Goal: Information Seeking & Learning: Learn about a topic

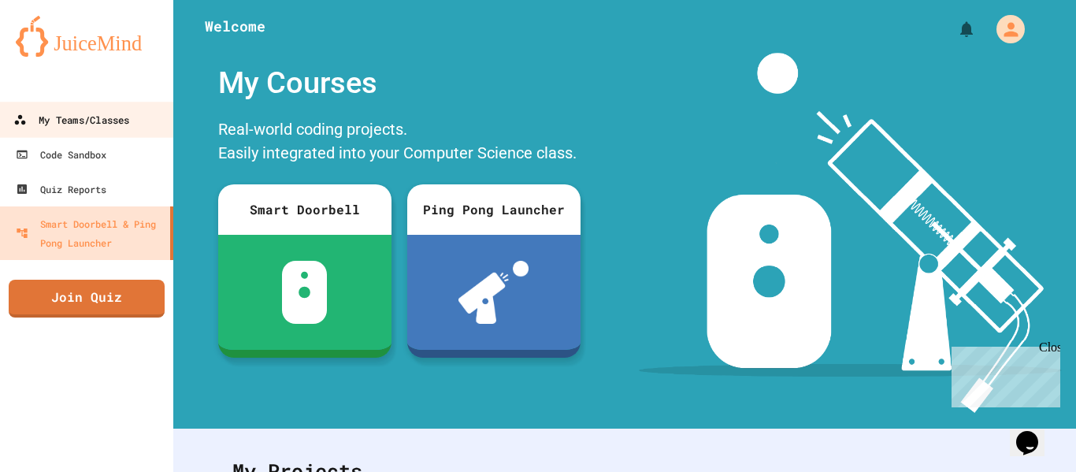
click at [17, 113] on icon at bounding box center [19, 119] width 13 height 13
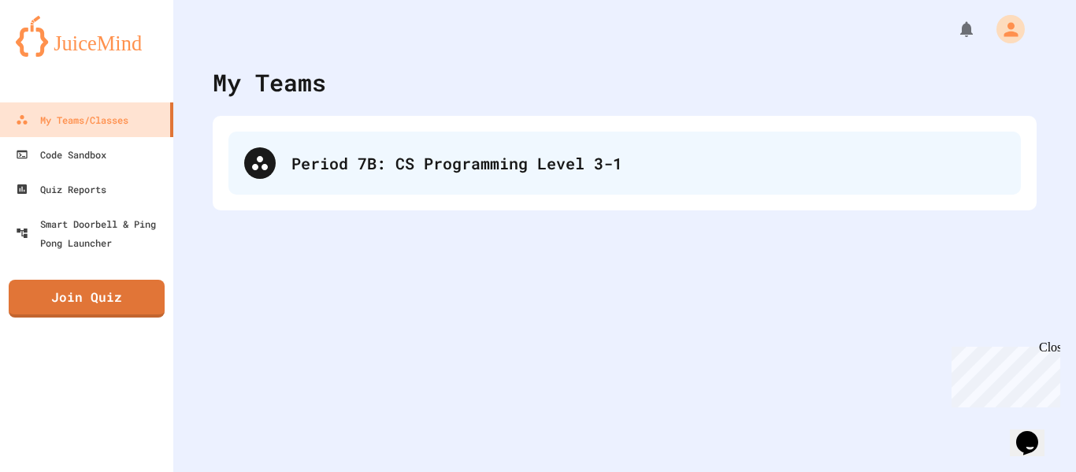
click at [302, 132] on div "Period 7B: CS Programming Level 3-1" at bounding box center [624, 163] width 792 height 63
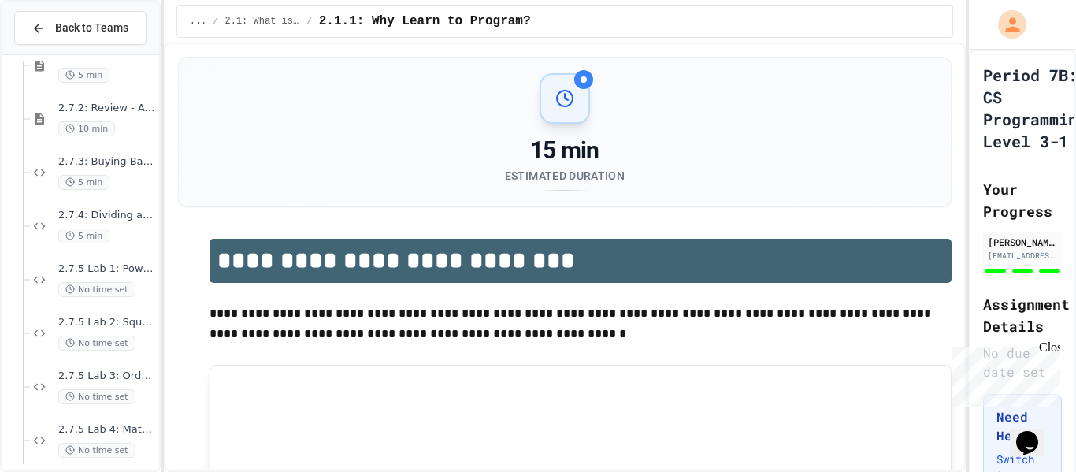
scroll to position [460, 0]
click at [85, 247] on div "2.7.4: Dividing a Number 5 min" at bounding box center [94, 227] width 129 height 54
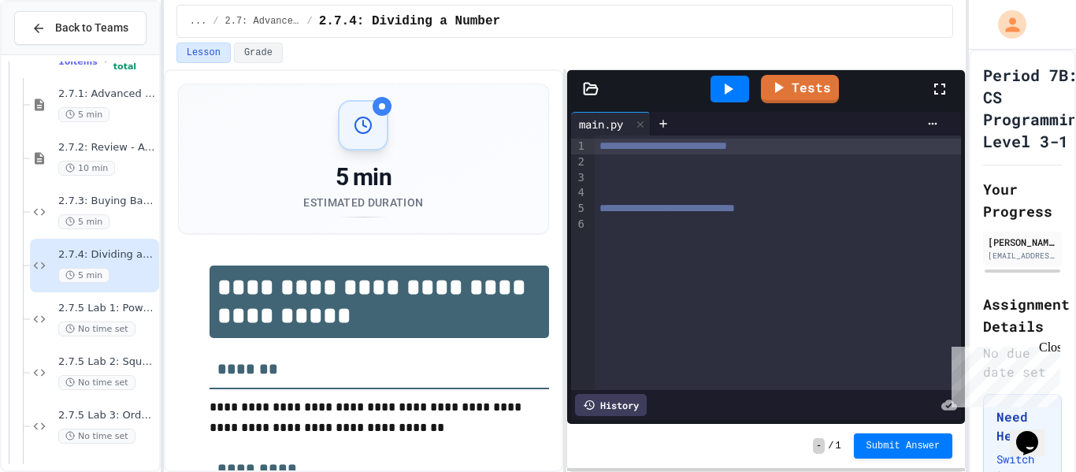
scroll to position [415, 0]
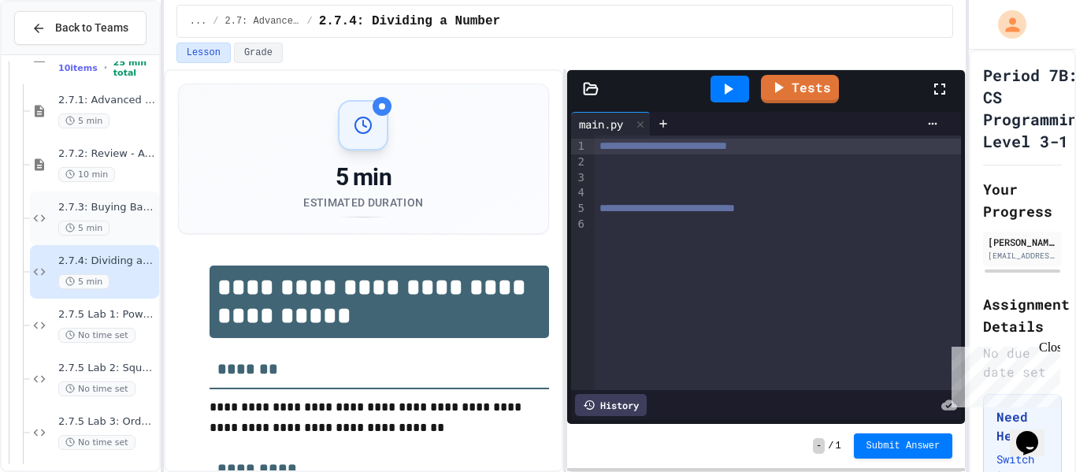
click at [113, 235] on div "2.7.3: Buying Basketballs 5 min" at bounding box center [94, 218] width 129 height 54
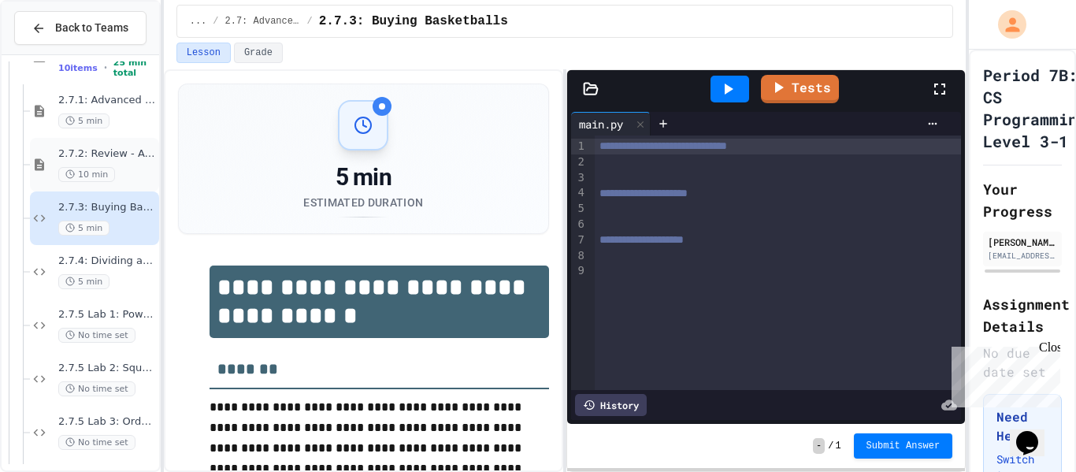
click at [132, 178] on div "10 min" at bounding box center [107, 174] width 98 height 15
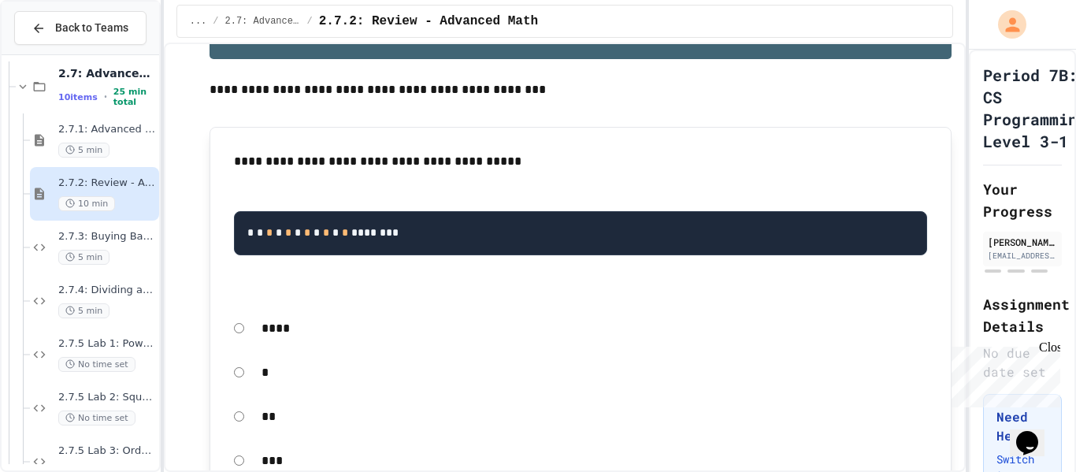
scroll to position [236, 0]
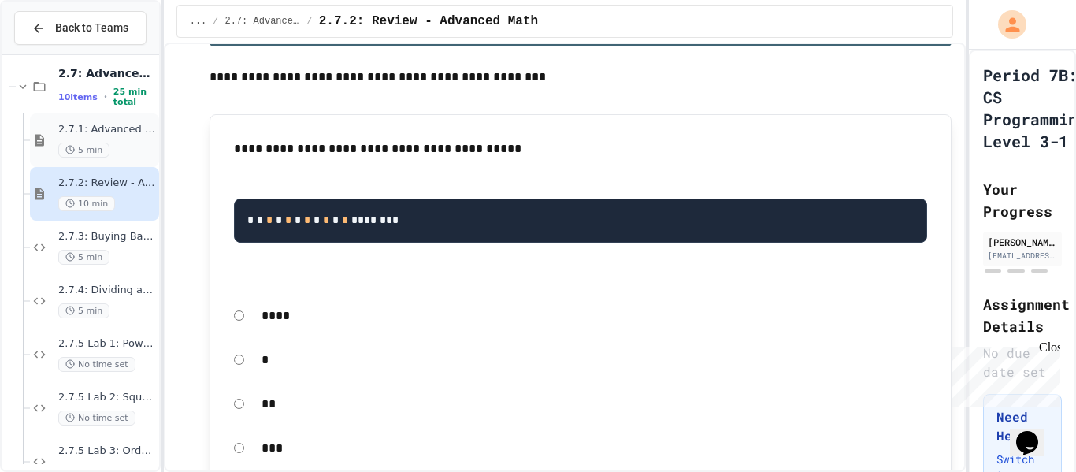
click at [130, 150] on div "5 min" at bounding box center [107, 150] width 98 height 15
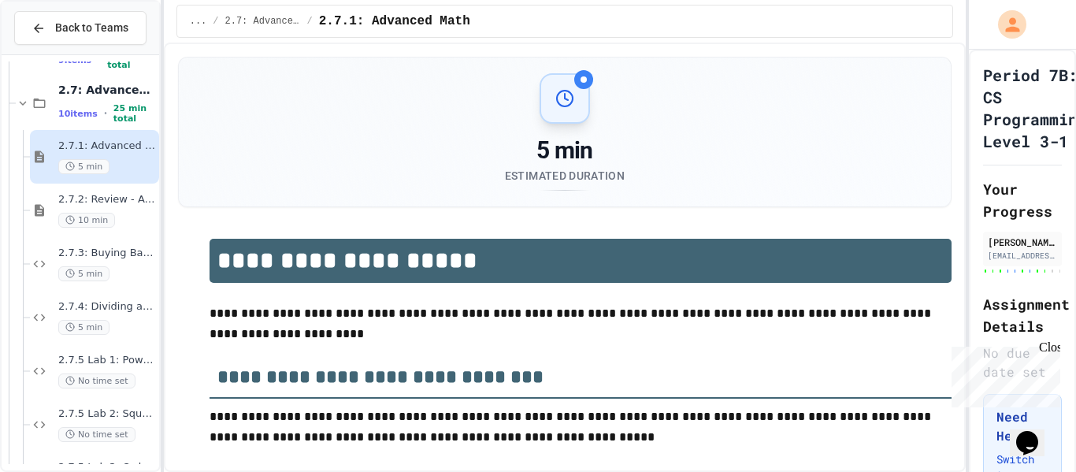
scroll to position [367, 0]
click at [43, 157] on icon at bounding box center [39, 160] width 9 height 12
click at [53, 96] on div "2.7: Advanced Math 10 items • 25 min total" at bounding box center [87, 106] width 143 height 54
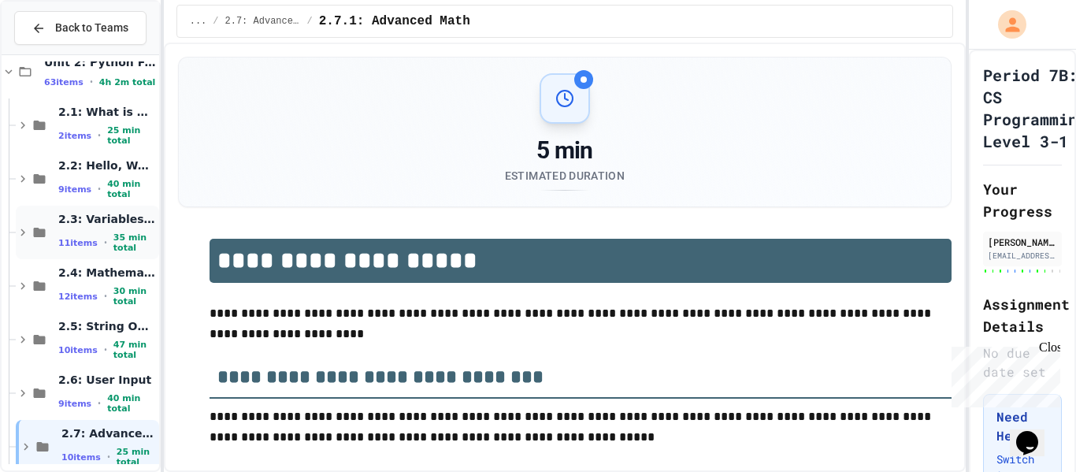
scroll to position [45, 0]
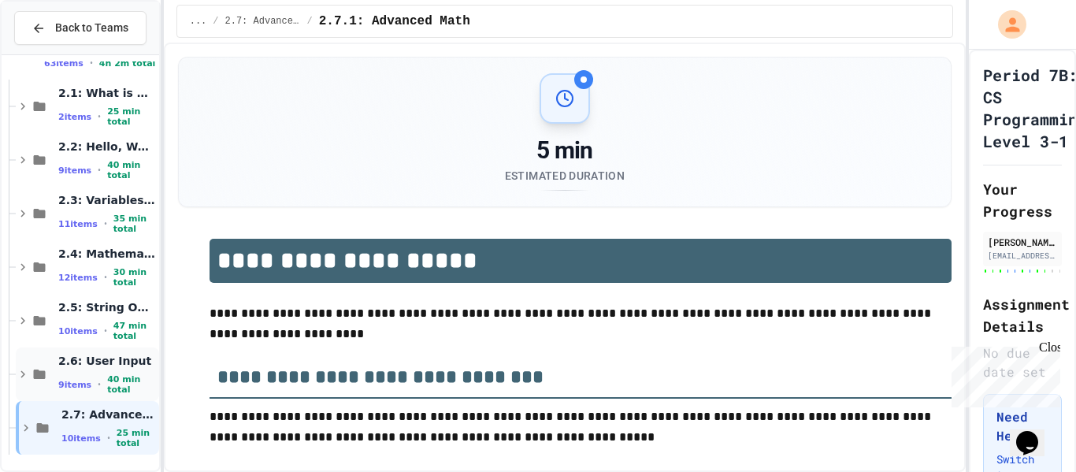
click at [78, 360] on span "2.6: User Input" at bounding box center [107, 361] width 98 height 14
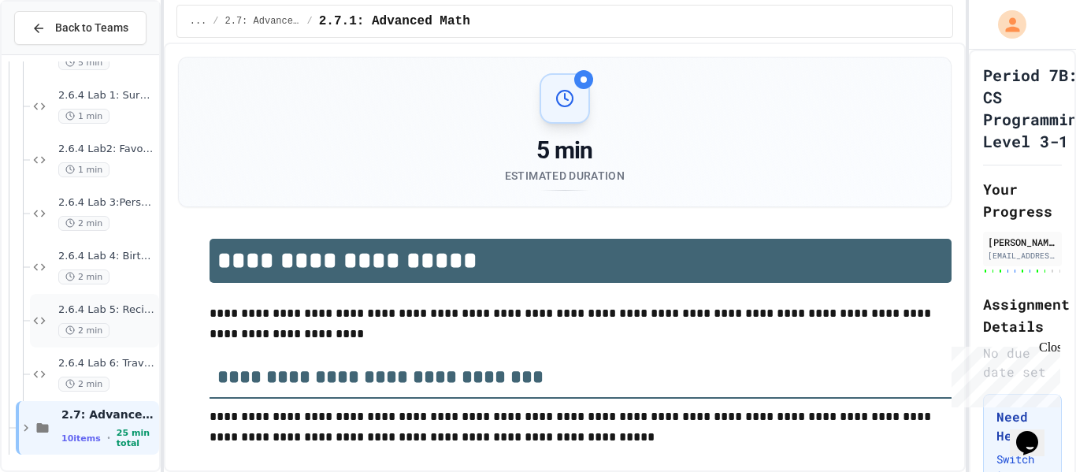
click at [111, 330] on div "2 min" at bounding box center [107, 330] width 98 height 15
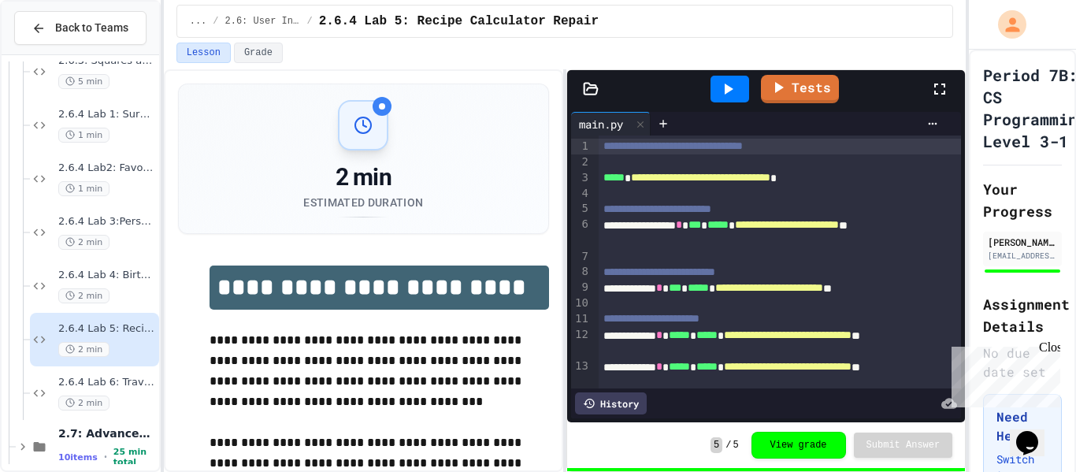
scroll to position [527, 0]
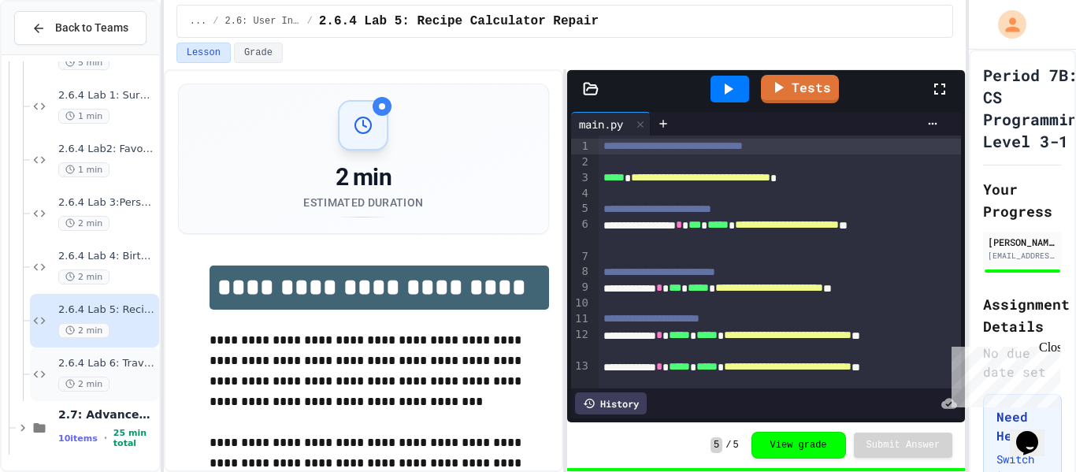
click at [114, 365] on span "2.6.4 Lab 6: Travel Expense Calculator" at bounding box center [107, 363] width 98 height 13
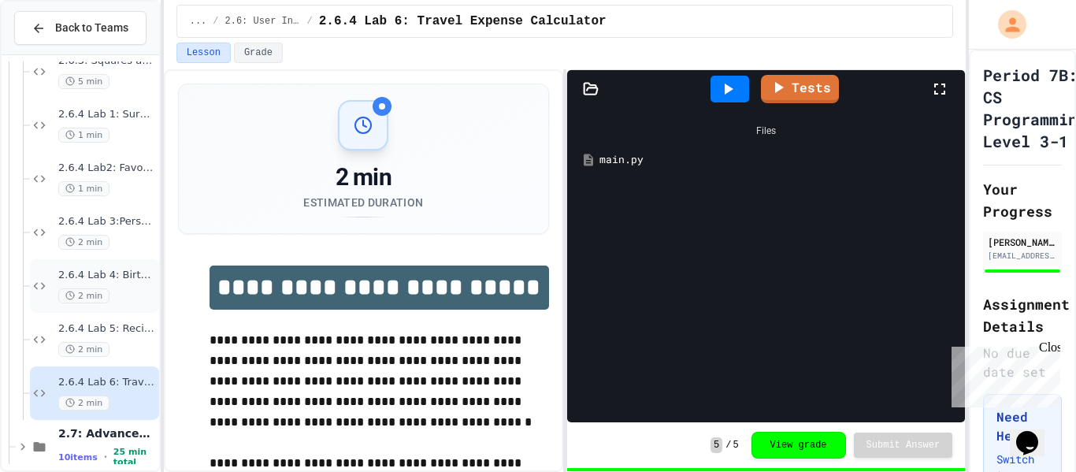
scroll to position [527, 0]
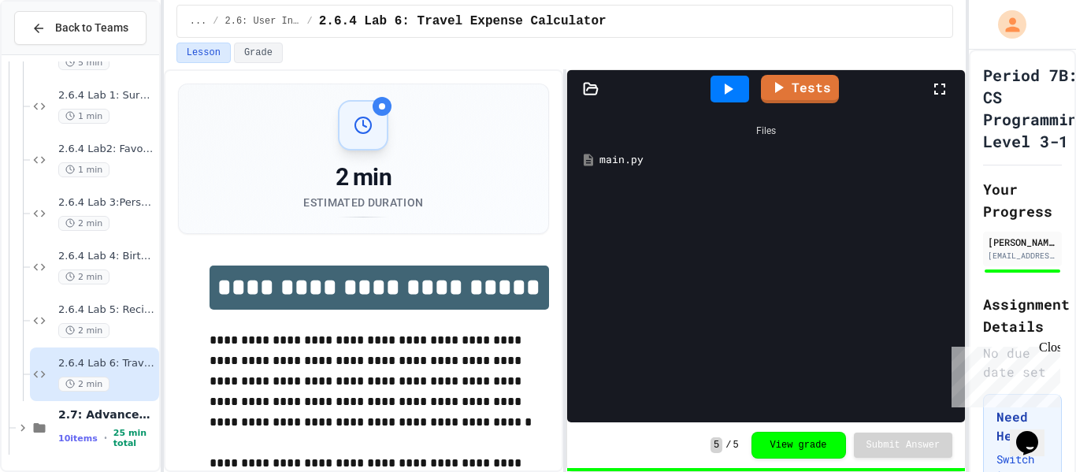
click at [31, 374] on icon at bounding box center [39, 374] width 19 height 14
click at [34, 415] on div "2.7: Advanced Math 10 items • 25 min total" at bounding box center [87, 428] width 143 height 54
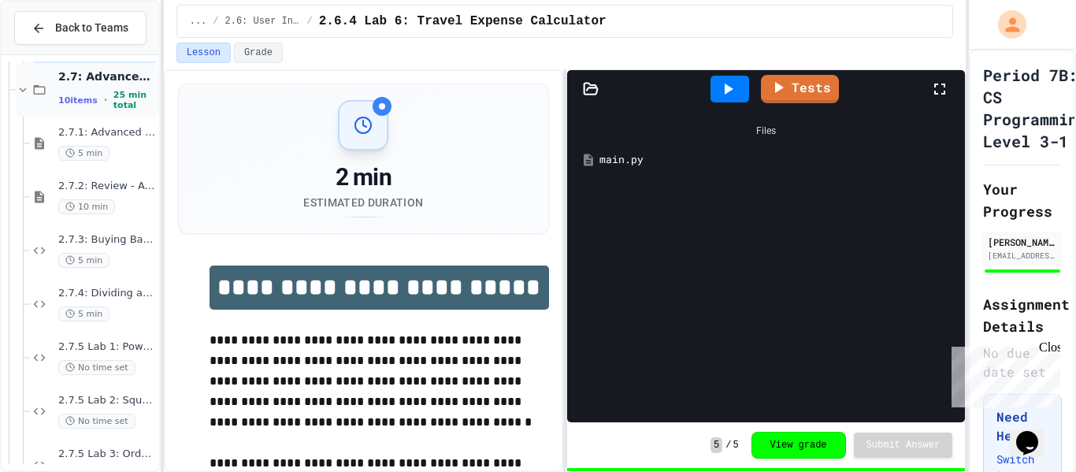
scroll to position [897, 0]
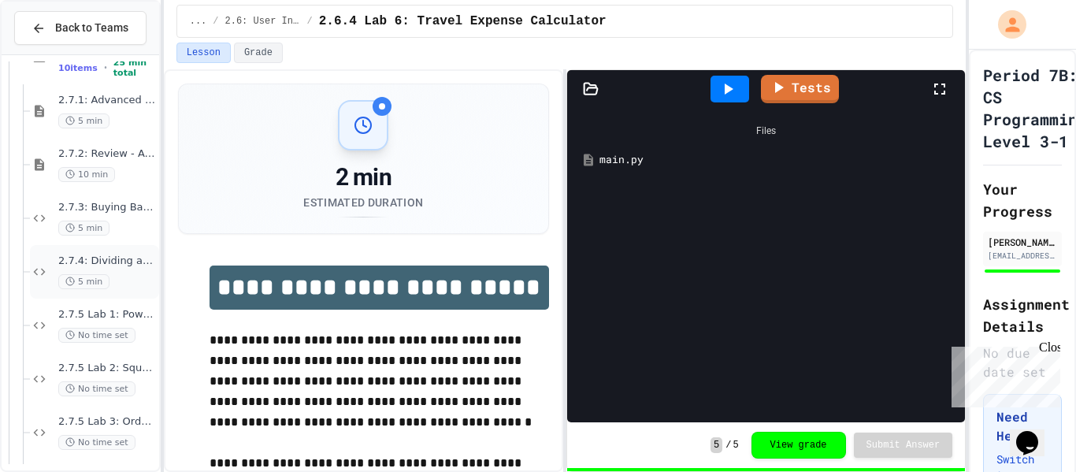
click at [54, 259] on div "2.7.4: Dividing a Number 5 min" at bounding box center [94, 272] width 129 height 54
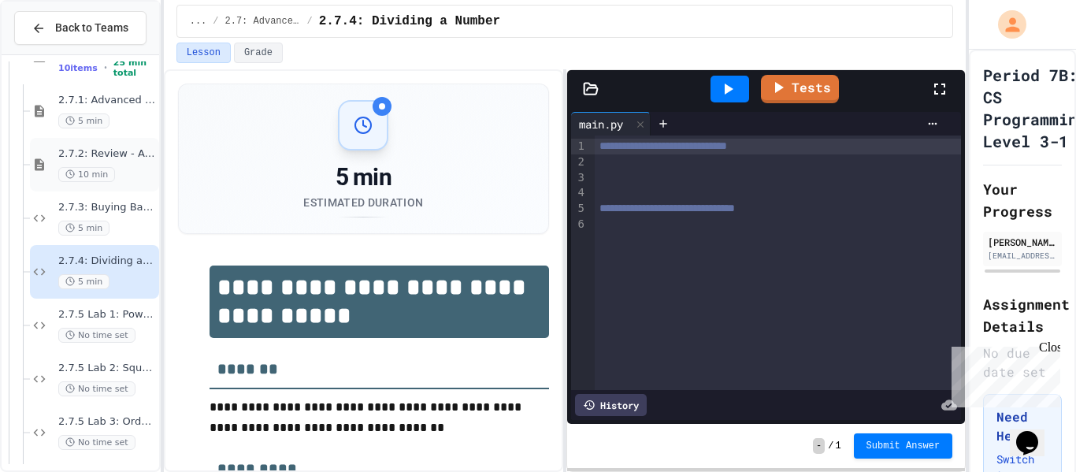
click at [99, 190] on div "2.7.2: Review - Advanced Math 10 min" at bounding box center [94, 165] width 129 height 54
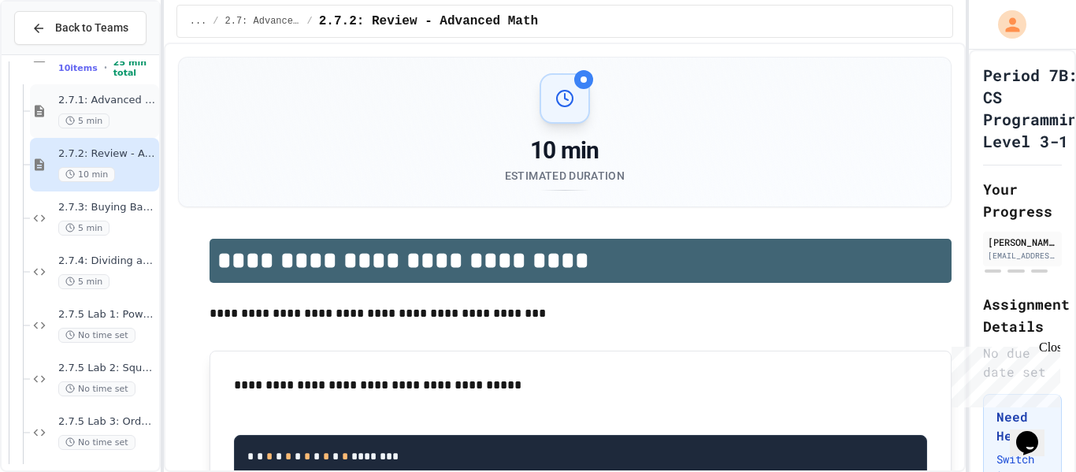
click at [112, 124] on div "5 min" at bounding box center [107, 120] width 98 height 15
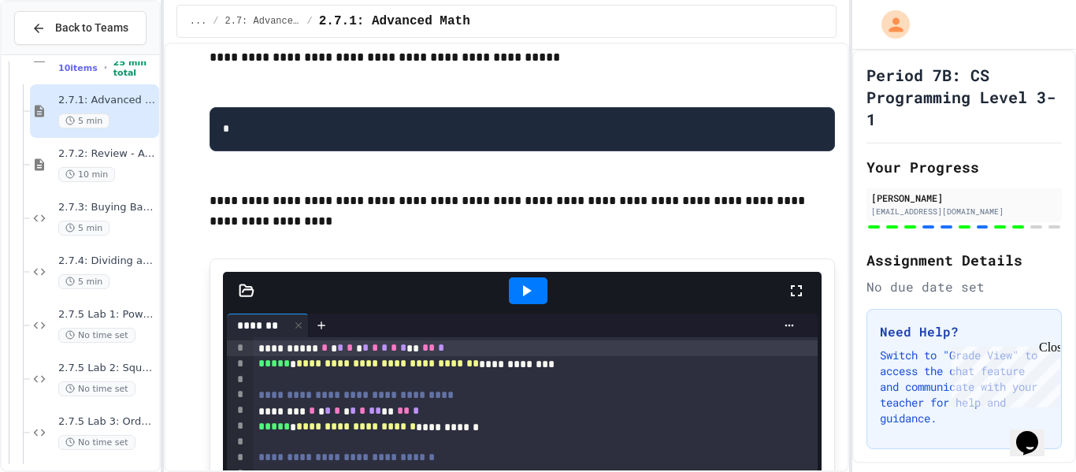
scroll to position [10363, 0]
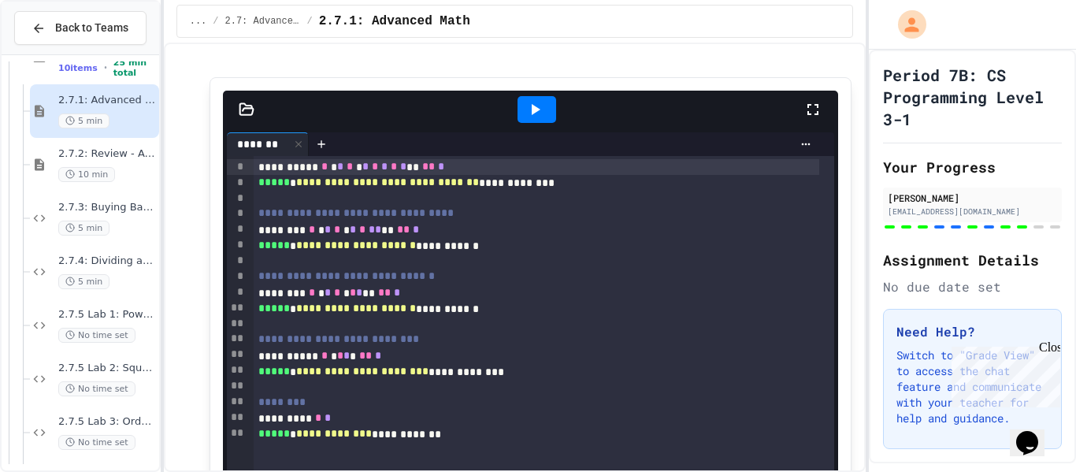
click at [870, 119] on div "**********" at bounding box center [538, 236] width 1076 height 472
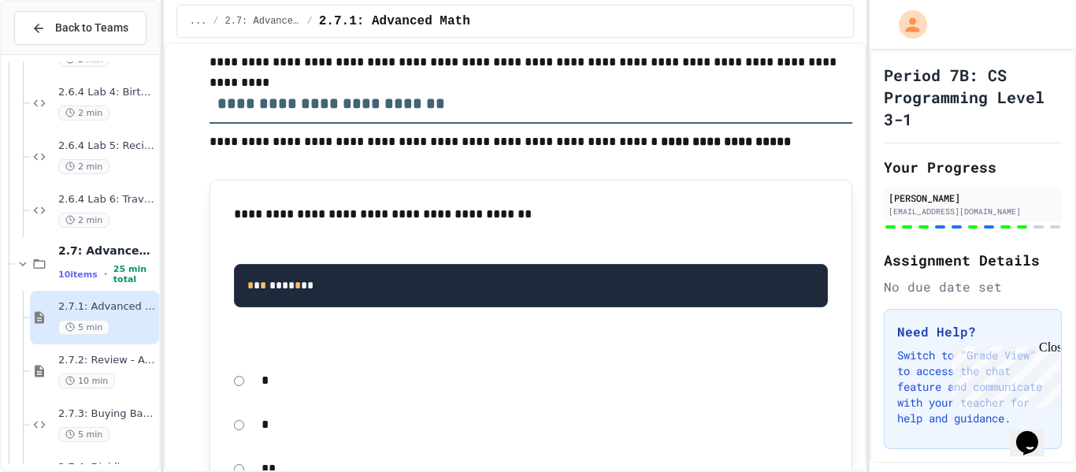
scroll to position [665, 0]
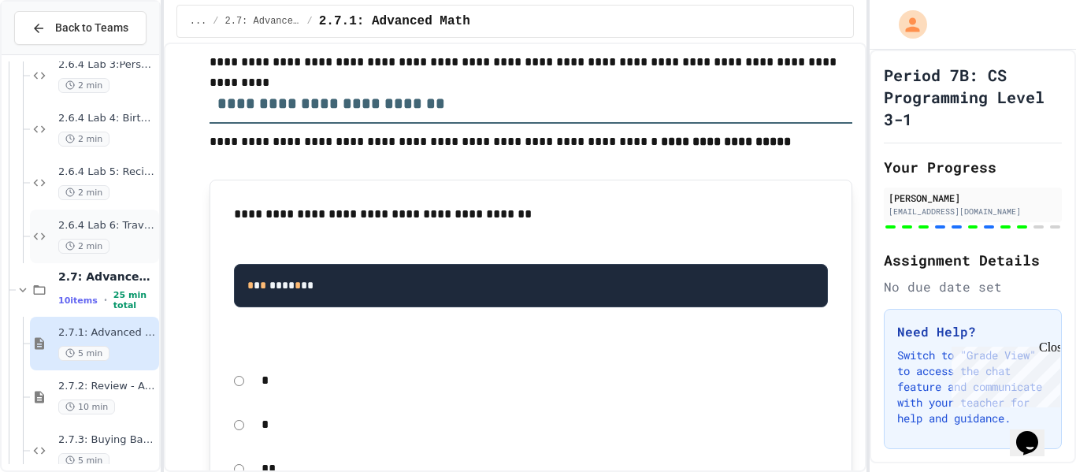
click at [73, 229] on span "2.6.4 Lab 6: Travel Expense Calculator" at bounding box center [107, 225] width 98 height 13
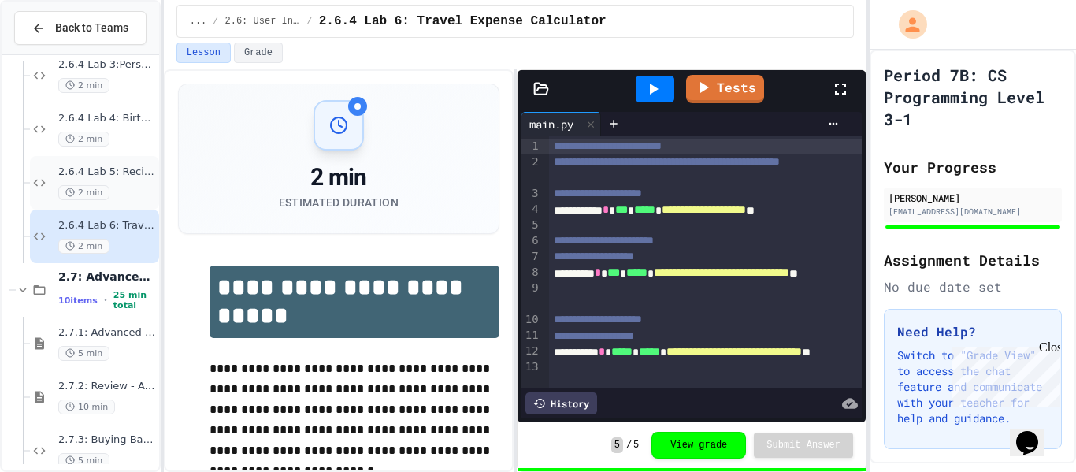
click at [146, 171] on span "2.6.4 Lab 5: Recipe Calculator Repair" at bounding box center [107, 171] width 98 height 13
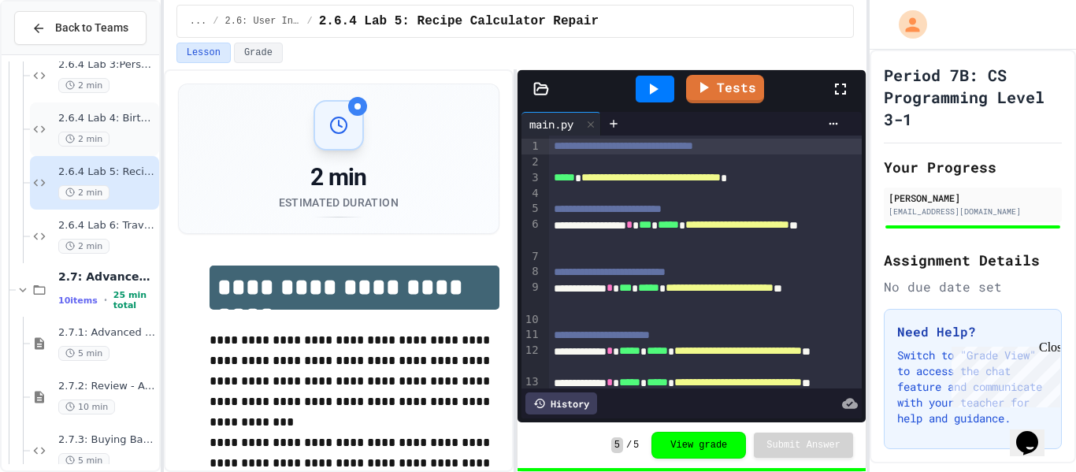
click at [122, 124] on span "2.6.4 Lab 4: Birthday Calculator" at bounding box center [107, 118] width 98 height 13
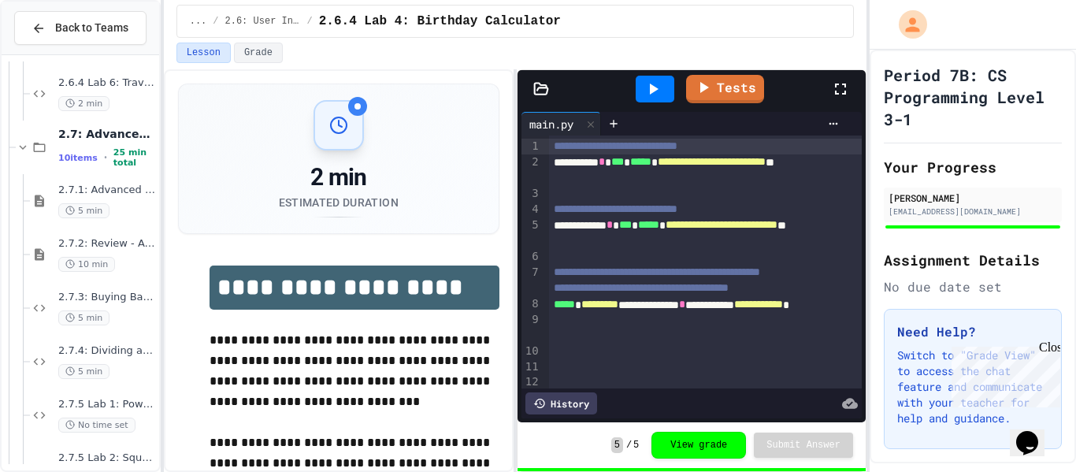
scroll to position [808, 0]
click at [103, 190] on span "2.7.1: Advanced Math" at bounding box center [107, 189] width 98 height 13
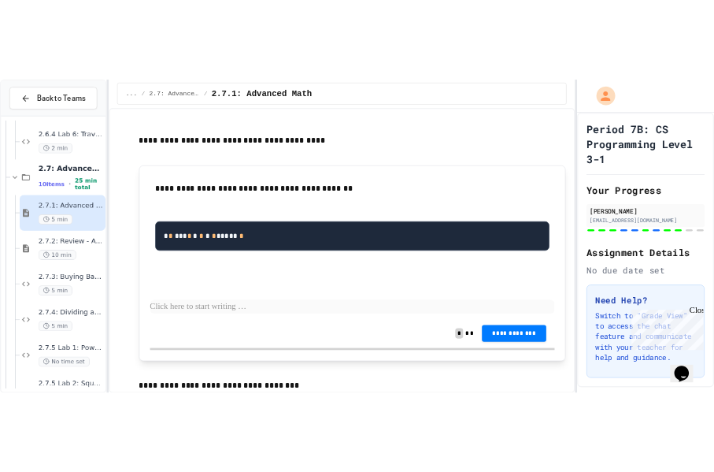
scroll to position [9063, 0]
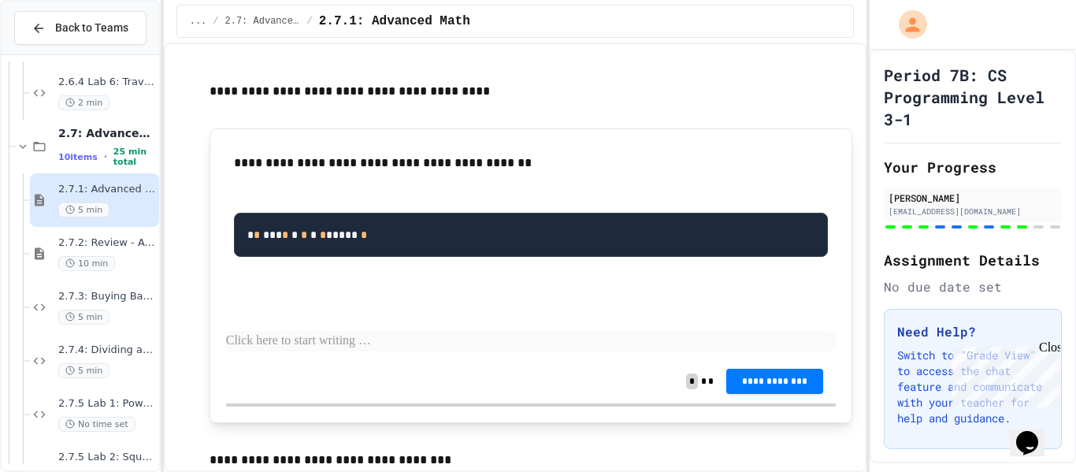
drag, startPoint x: 226, startPoint y: 213, endPoint x: 270, endPoint y: 241, distance: 52.4
click at [270, 241] on div "**********" at bounding box center [531, 224] width 610 height 159
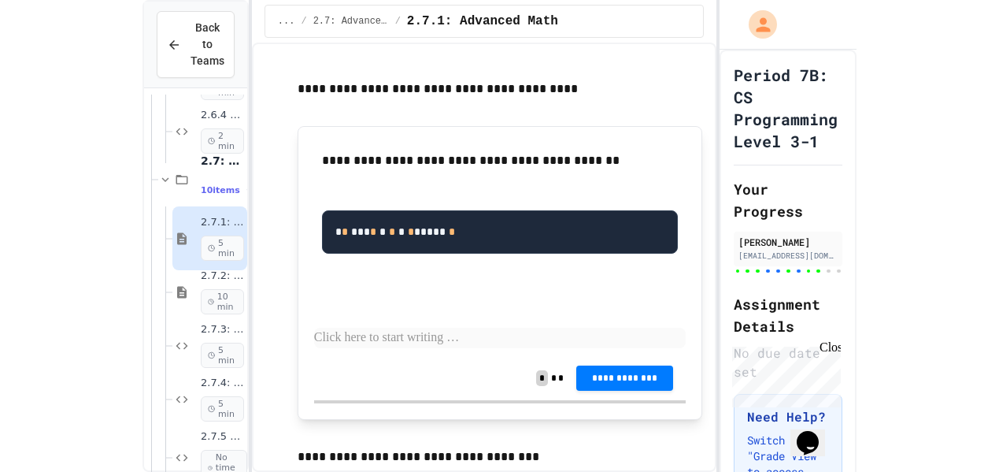
scroll to position [9633, 0]
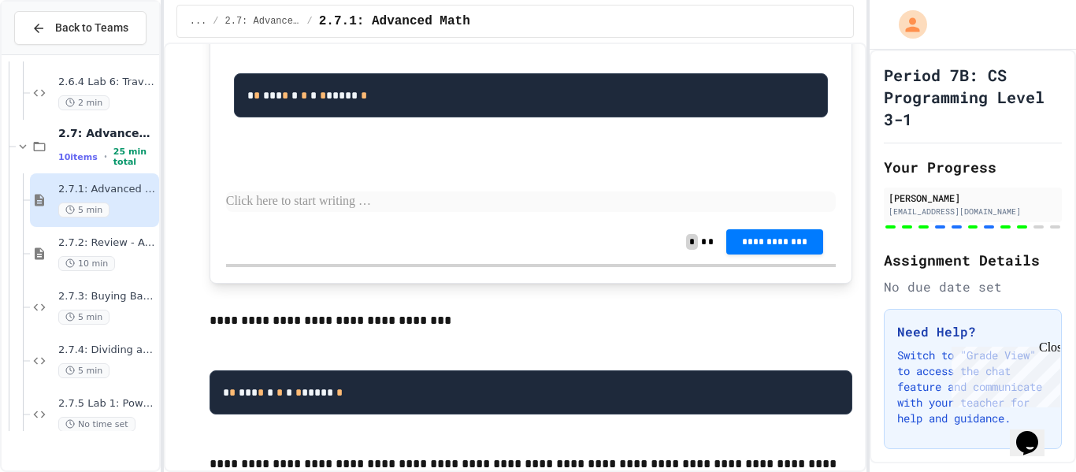
scroll to position [9206, 0]
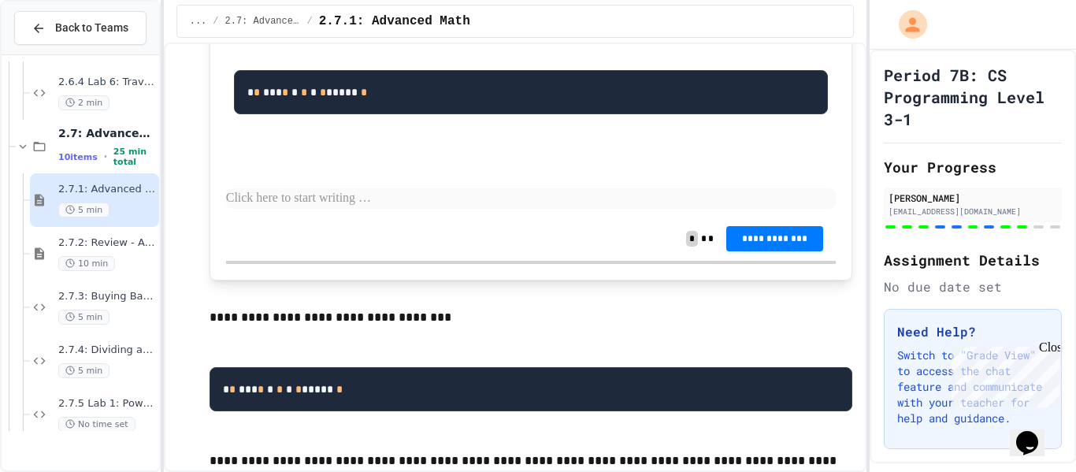
click at [554, 209] on p at bounding box center [531, 198] width 610 height 20
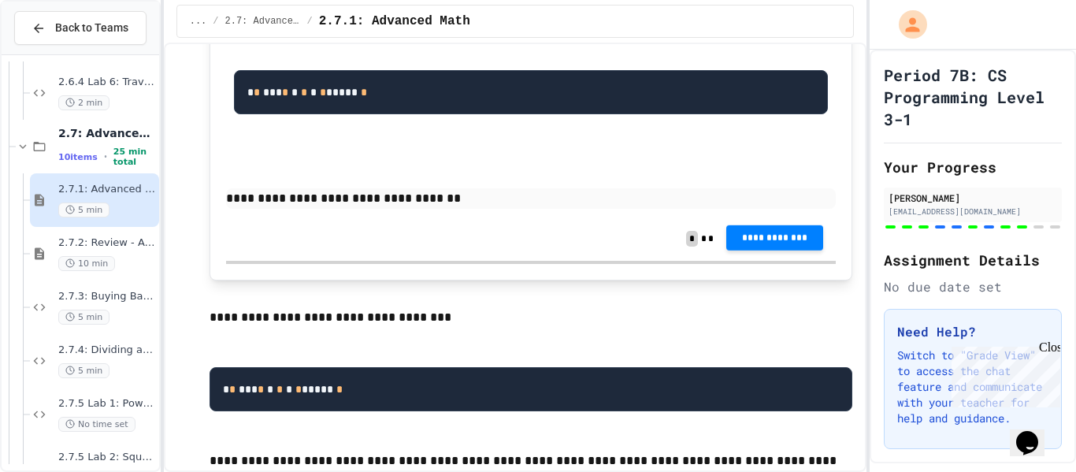
click at [758, 244] on span "**********" at bounding box center [775, 238] width 72 height 13
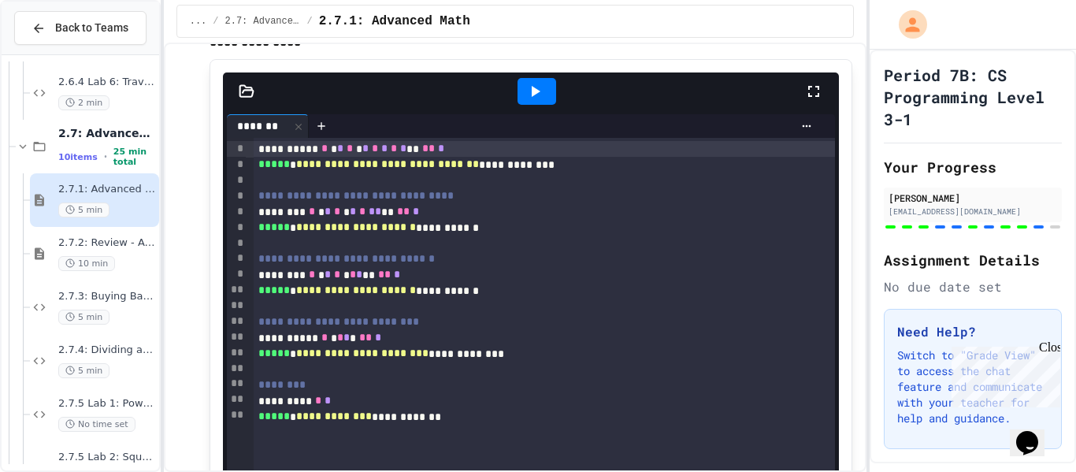
scroll to position [10366, 0]
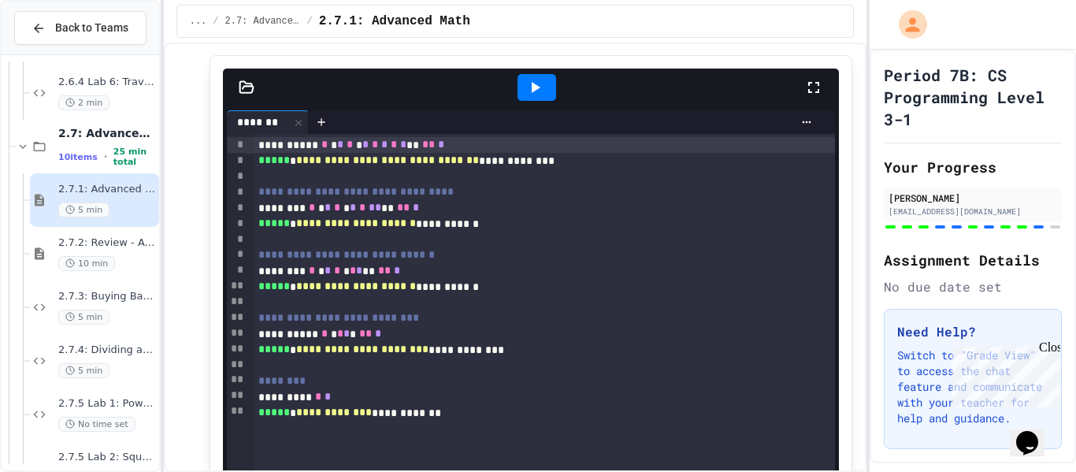
click at [539, 97] on icon at bounding box center [534, 87] width 19 height 19
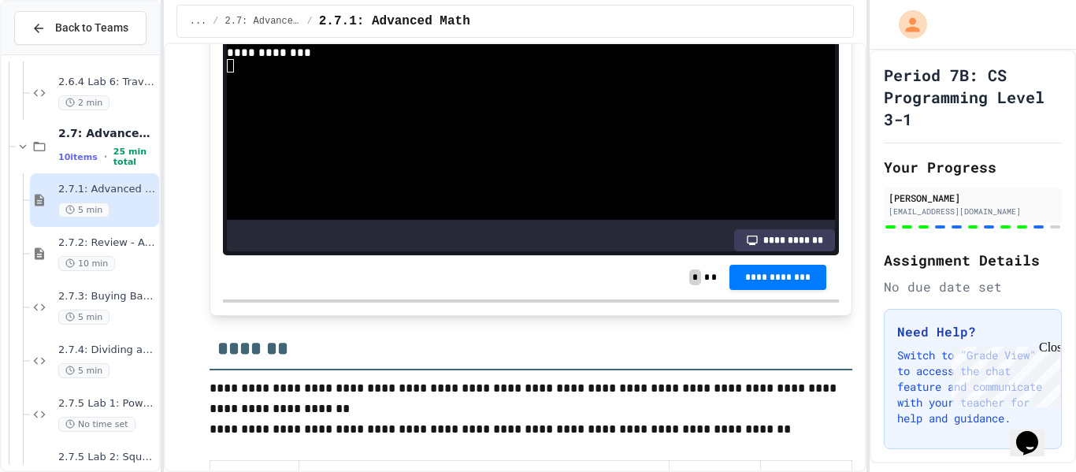
scroll to position [10813, 0]
click at [802, 300] on div "**********" at bounding box center [531, 278] width 616 height 44
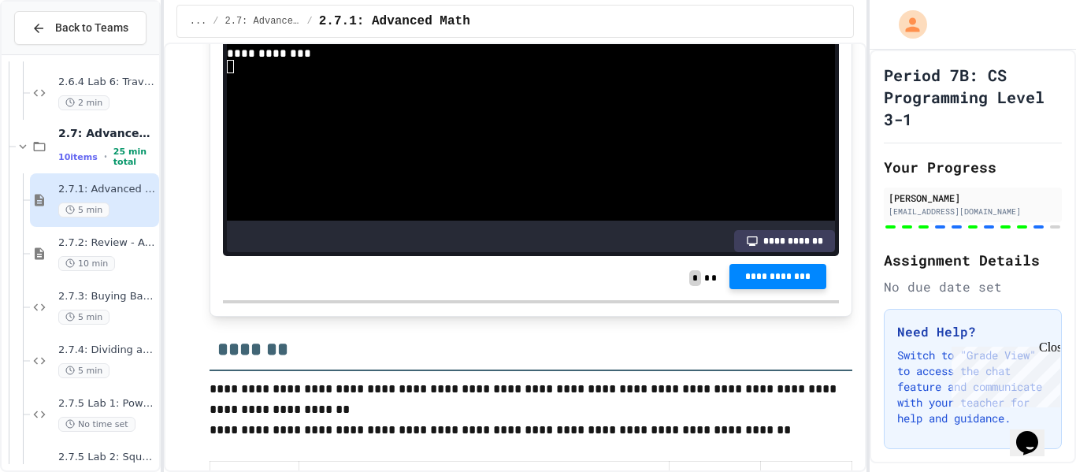
click at [784, 283] on span "**********" at bounding box center [778, 276] width 72 height 13
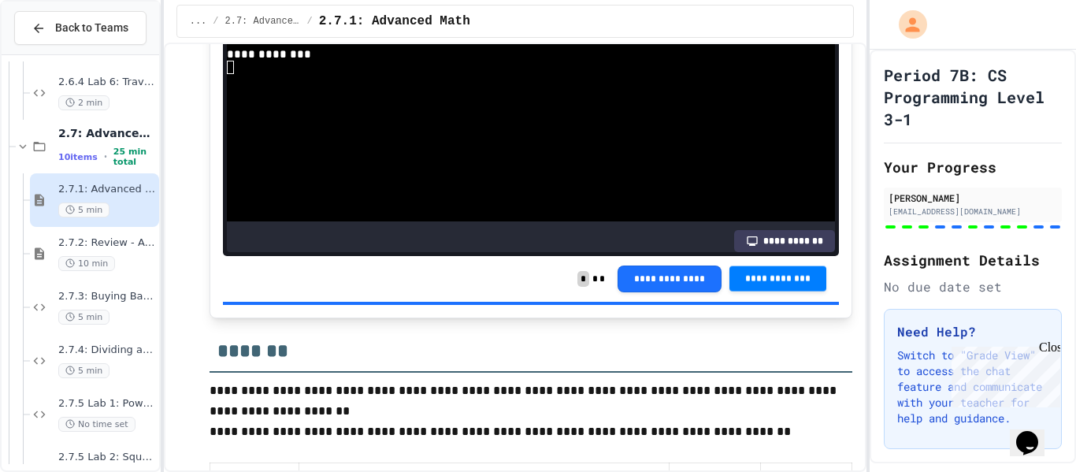
scroll to position [10812, 0]
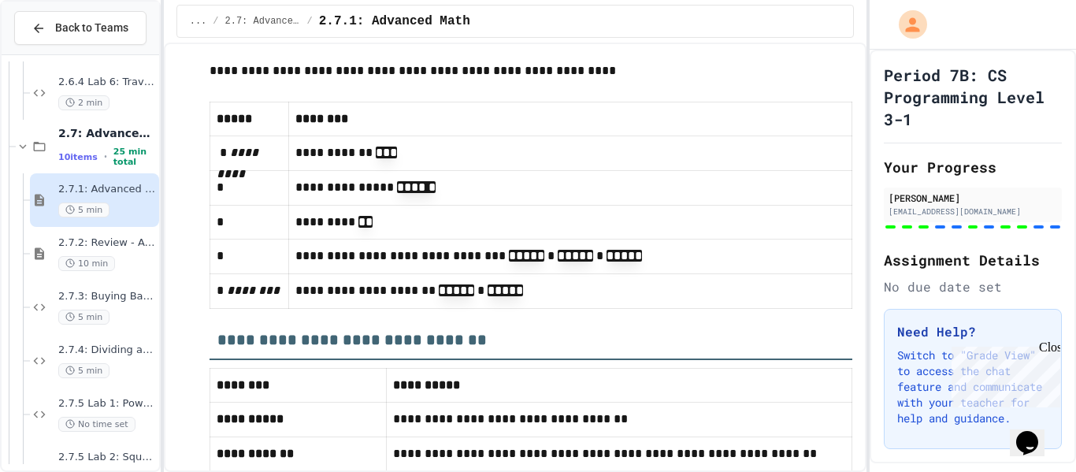
scroll to position [11755, 0]
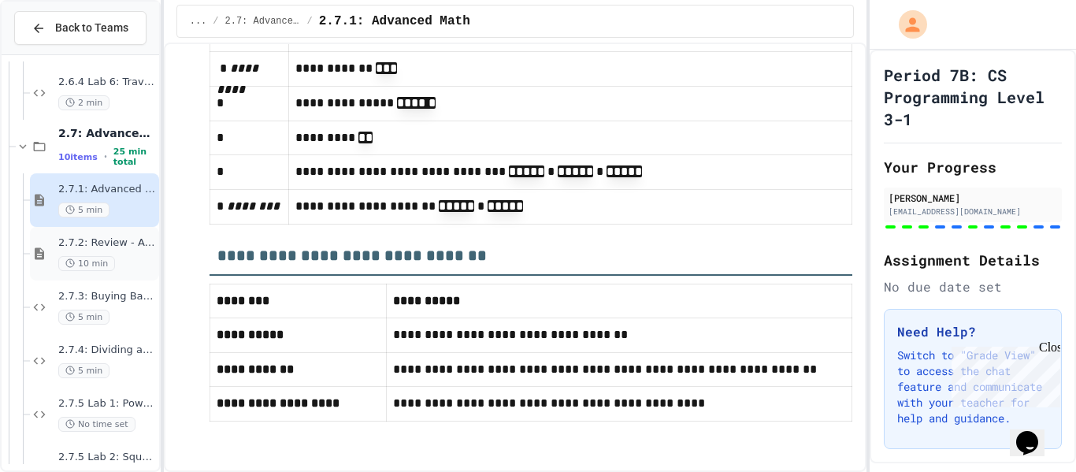
click at [97, 257] on span "10 min" at bounding box center [86, 263] width 57 height 15
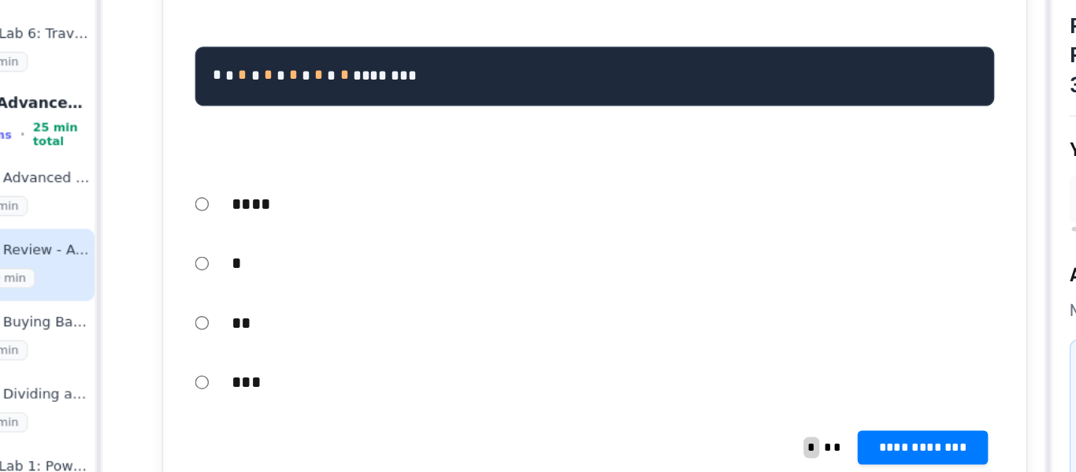
scroll to position [344, 0]
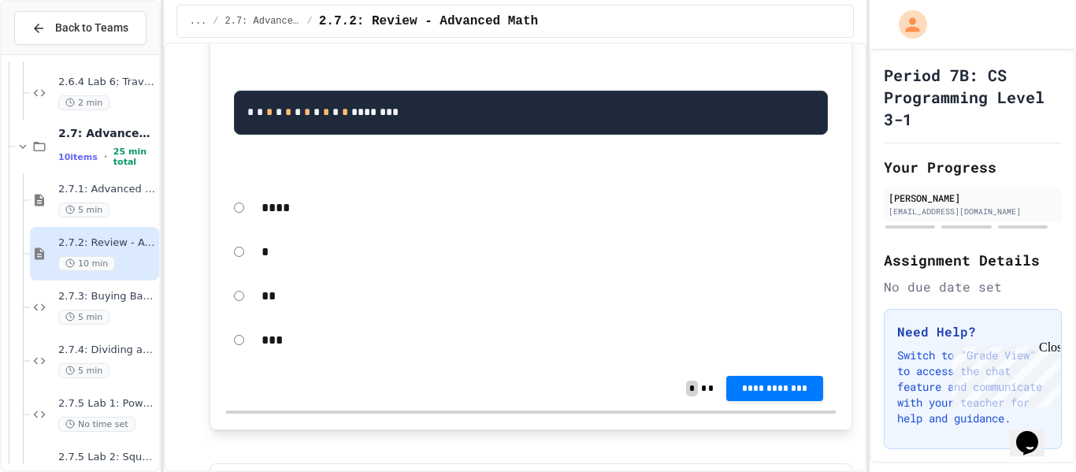
click at [822, 410] on div "**********" at bounding box center [531, 388] width 610 height 44
click at [804, 399] on button "**********" at bounding box center [774, 386] width 97 height 25
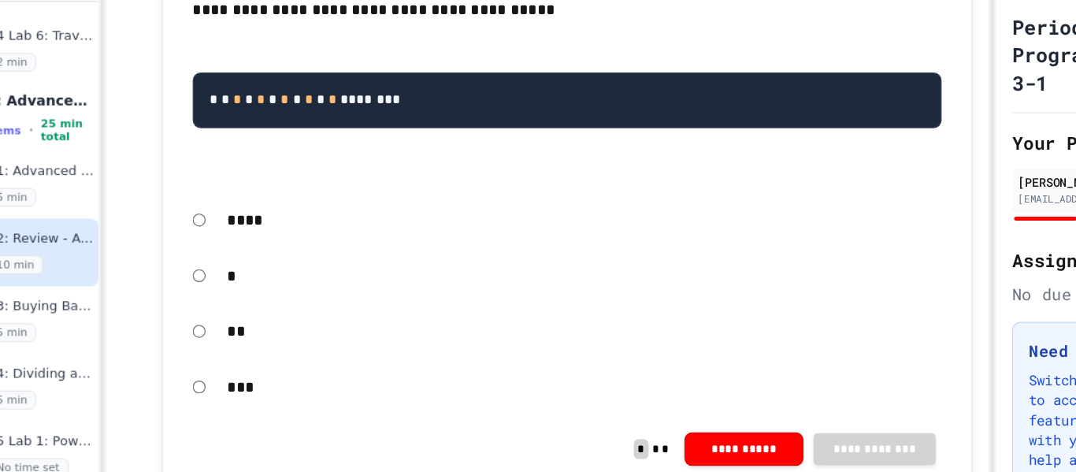
scroll to position [324, 0]
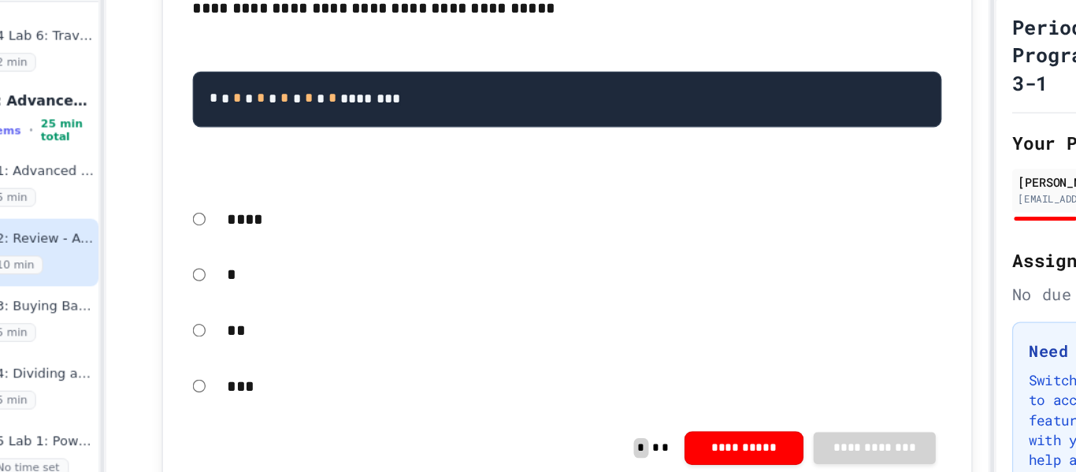
click at [229, 322] on div "**" at bounding box center [531, 316] width 610 height 36
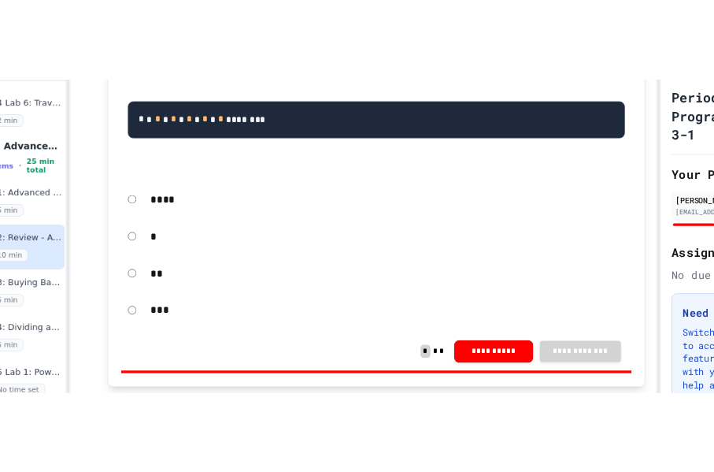
scroll to position [361, 0]
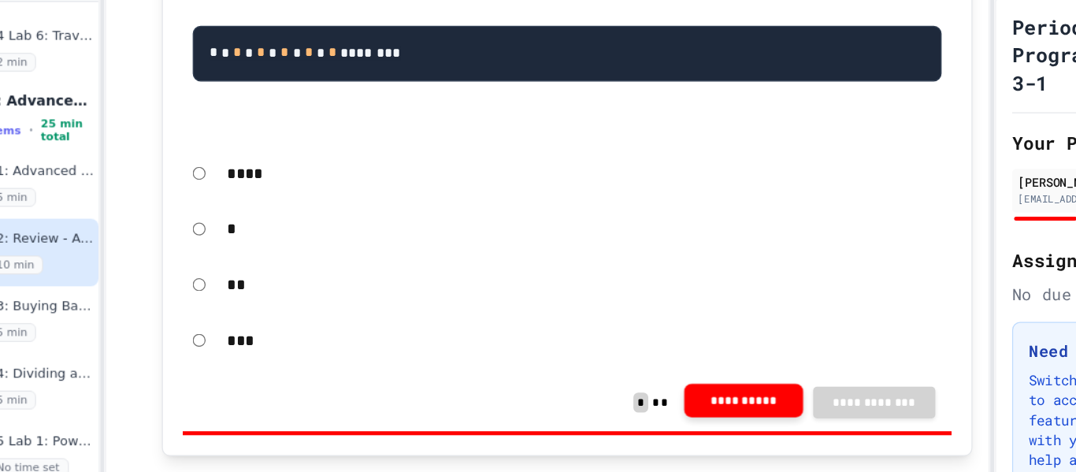
click at [691, 384] on button "**********" at bounding box center [671, 371] width 94 height 27
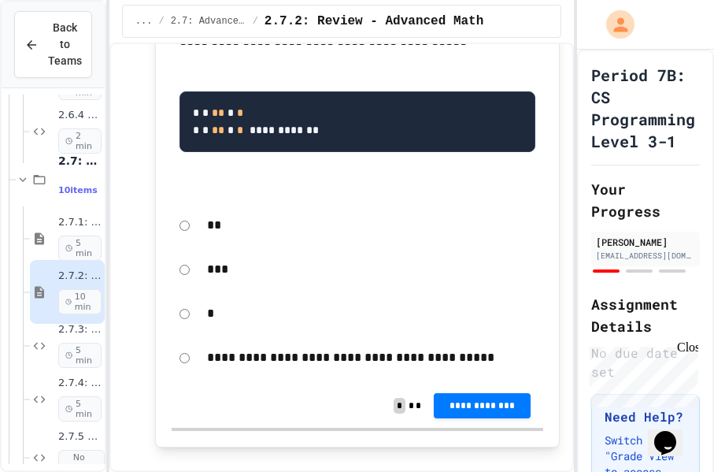
scroll to position [802, 0]
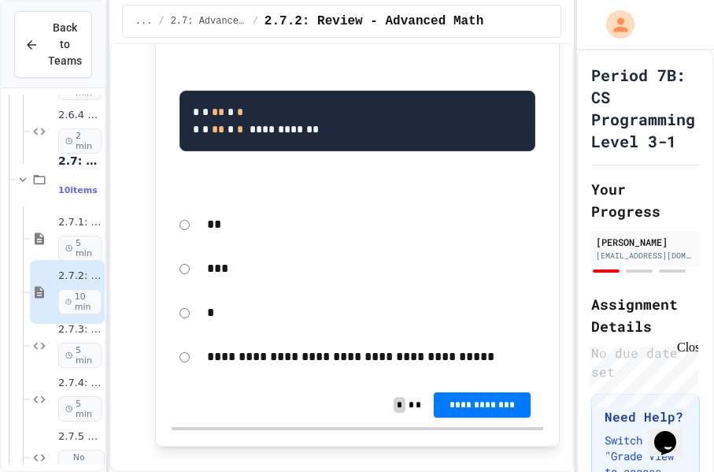
drag, startPoint x: 175, startPoint y: 112, endPoint x: 298, endPoint y: 272, distance: 202.7
click at [298, 272] on div "**********" at bounding box center [358, 203] width 372 height 361
click at [188, 117] on pre "**********" at bounding box center [358, 121] width 357 height 61
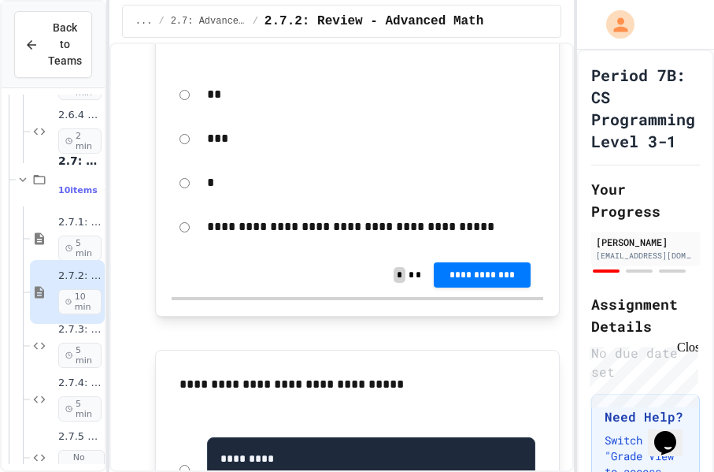
scroll to position [939, 0]
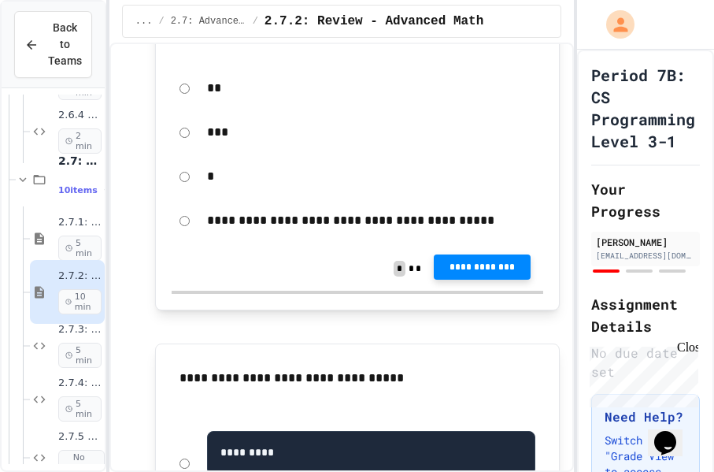
click at [507, 280] on button "**********" at bounding box center [482, 266] width 97 height 25
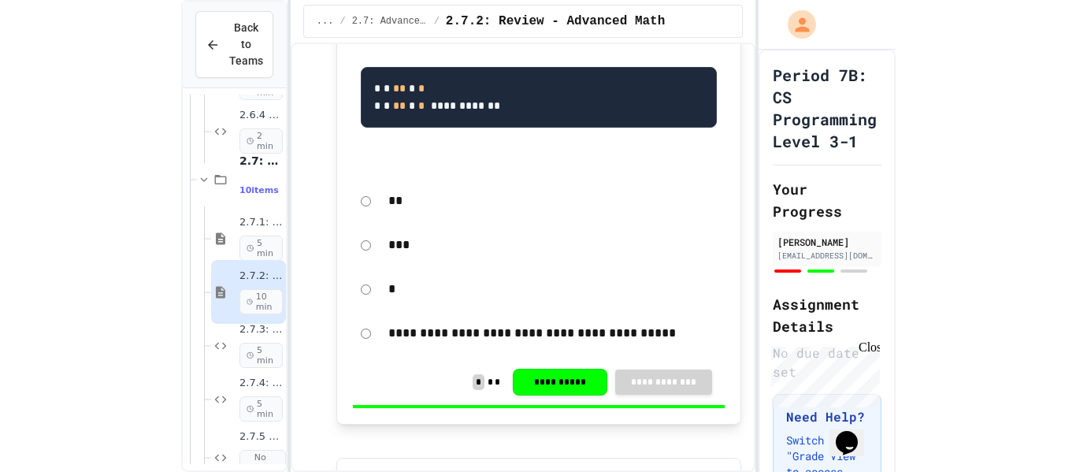
scroll to position [823, 0]
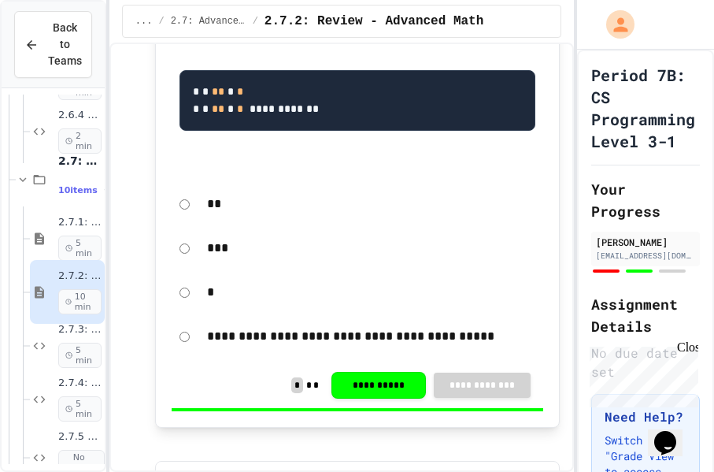
click at [682, 106] on h1 "Period 7B: CS Programming Level 3-1" at bounding box center [645, 108] width 109 height 88
